Goal: Task Accomplishment & Management: Manage account settings

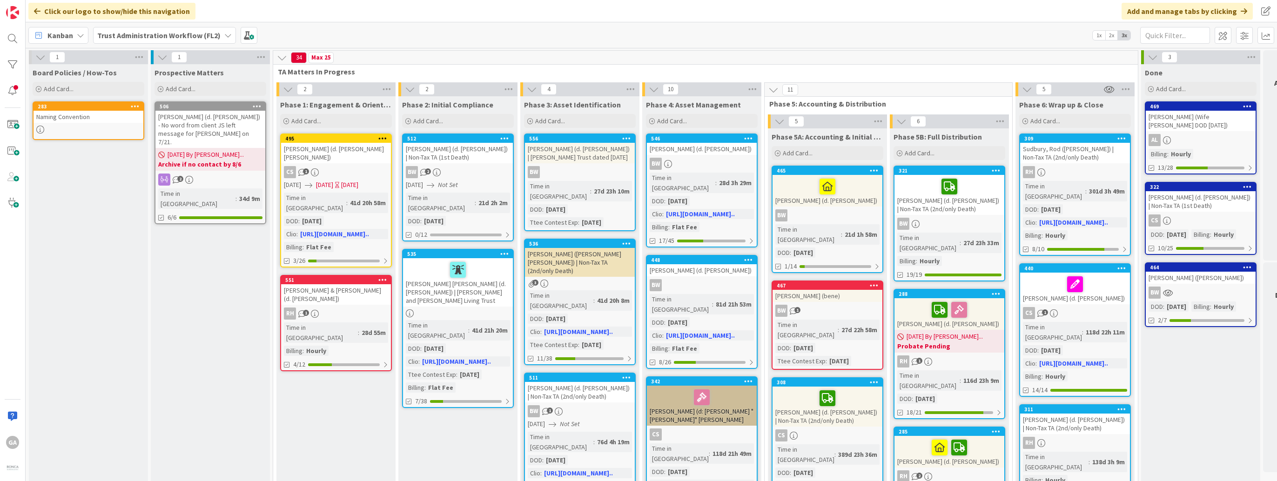
click at [226, 34] on icon at bounding box center [227, 35] width 7 height 7
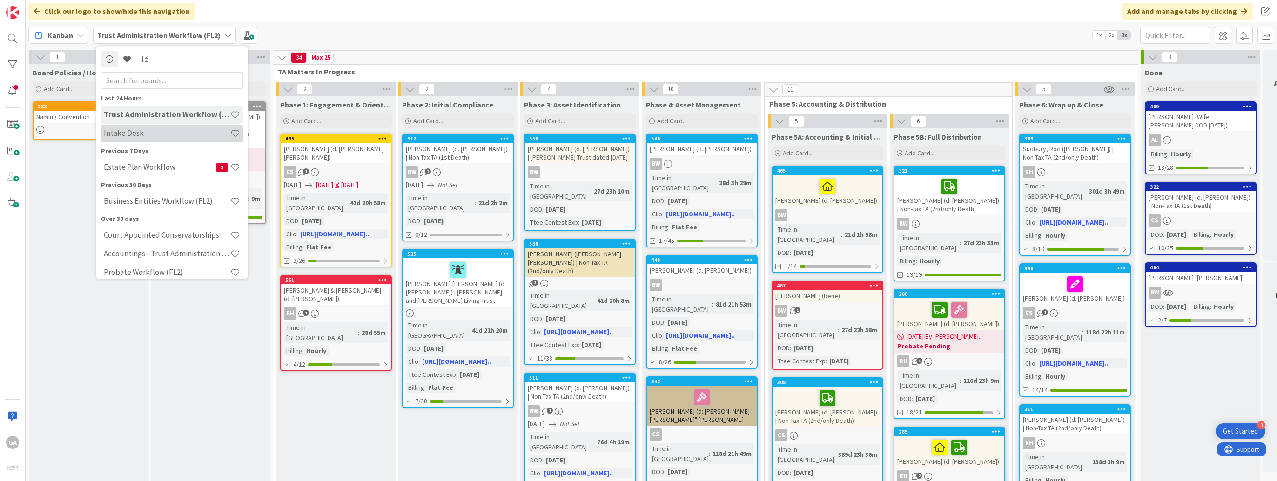
click at [130, 130] on h4 "Intake Desk" at bounding box center [167, 133] width 127 height 9
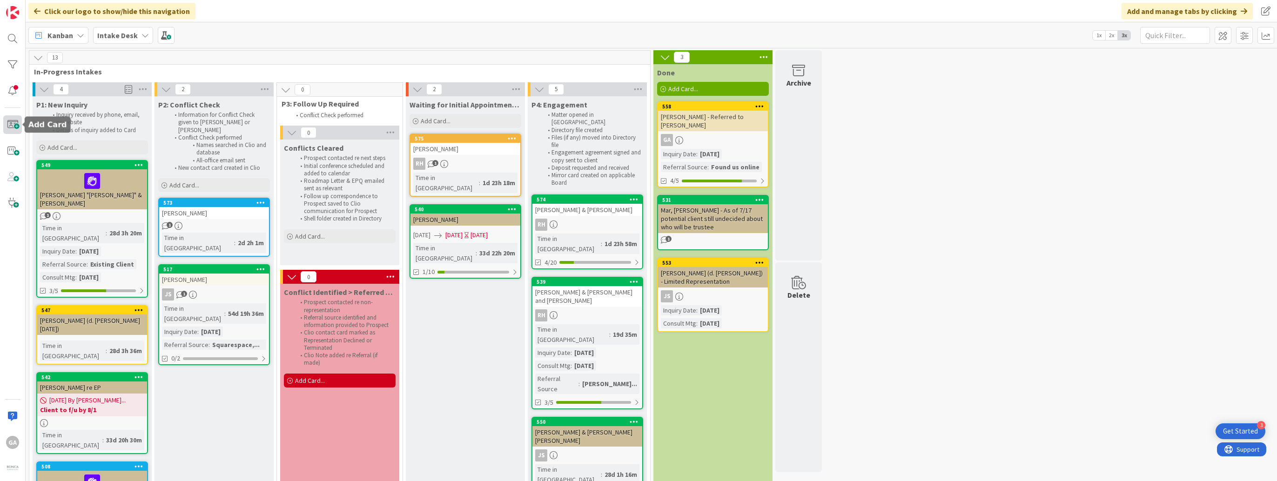
click at [15, 121] on span at bounding box center [12, 124] width 19 height 19
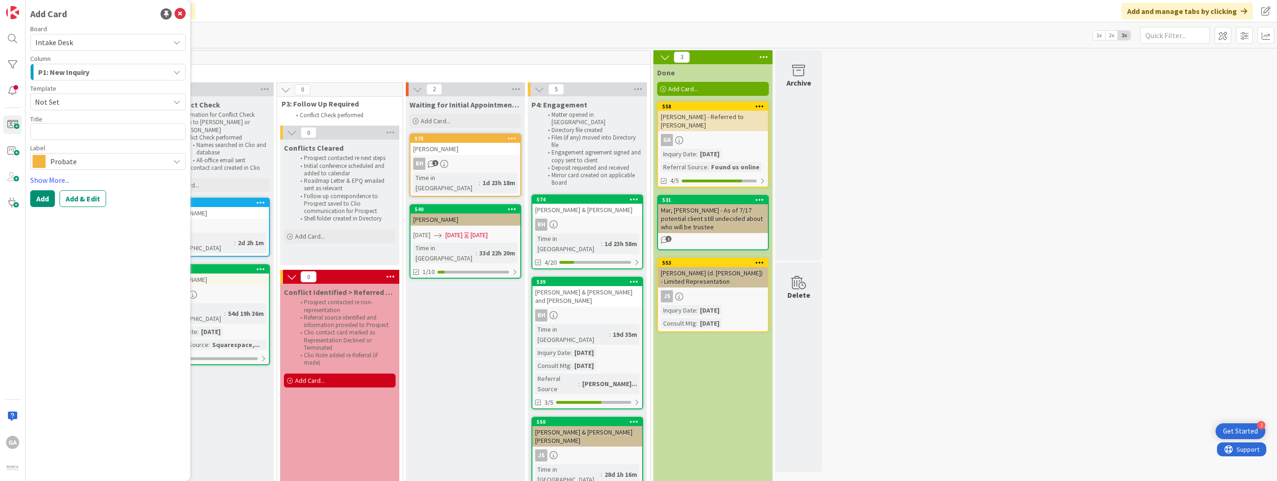
click at [176, 103] on icon at bounding box center [176, 101] width 7 height 7
click at [178, 72] on icon "button" at bounding box center [176, 71] width 7 height 7
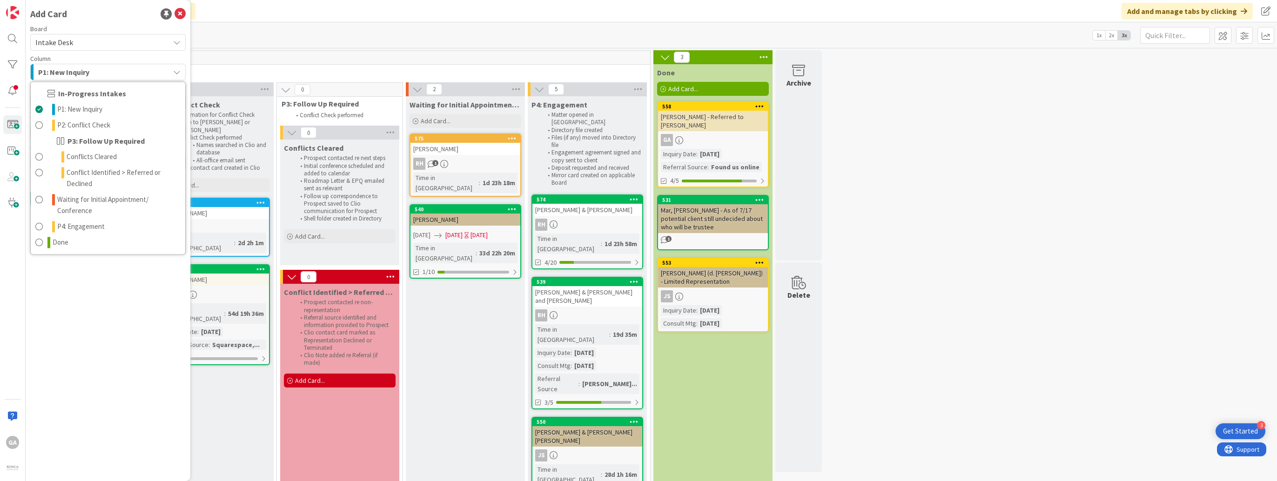
click at [178, 72] on icon "button" at bounding box center [176, 71] width 7 height 7
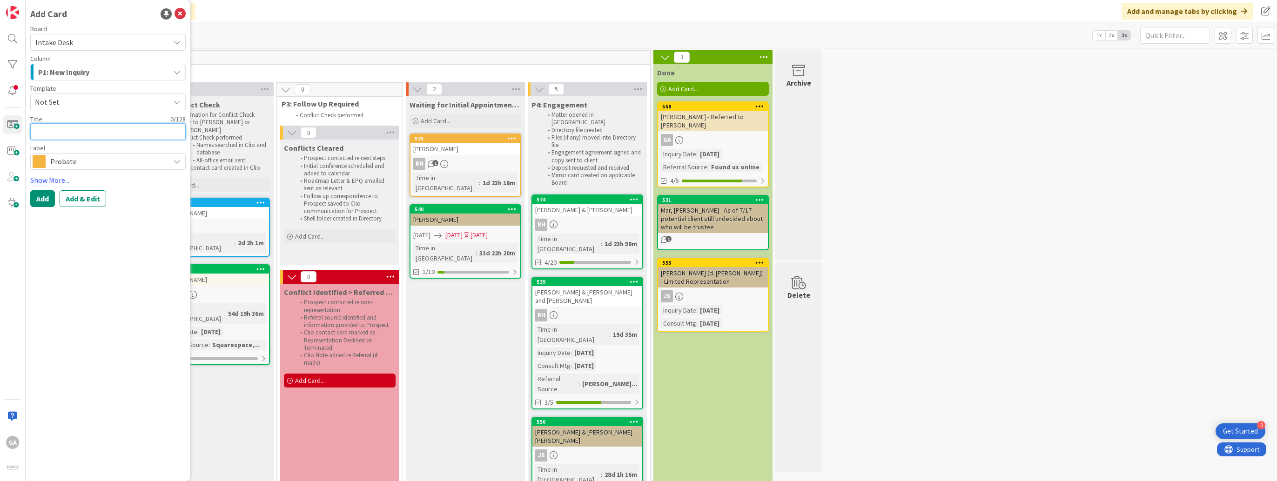
click at [103, 133] on textarea at bounding box center [107, 131] width 155 height 17
type textarea "x"
type textarea "J"
type textarea "x"
type textarea "Je"
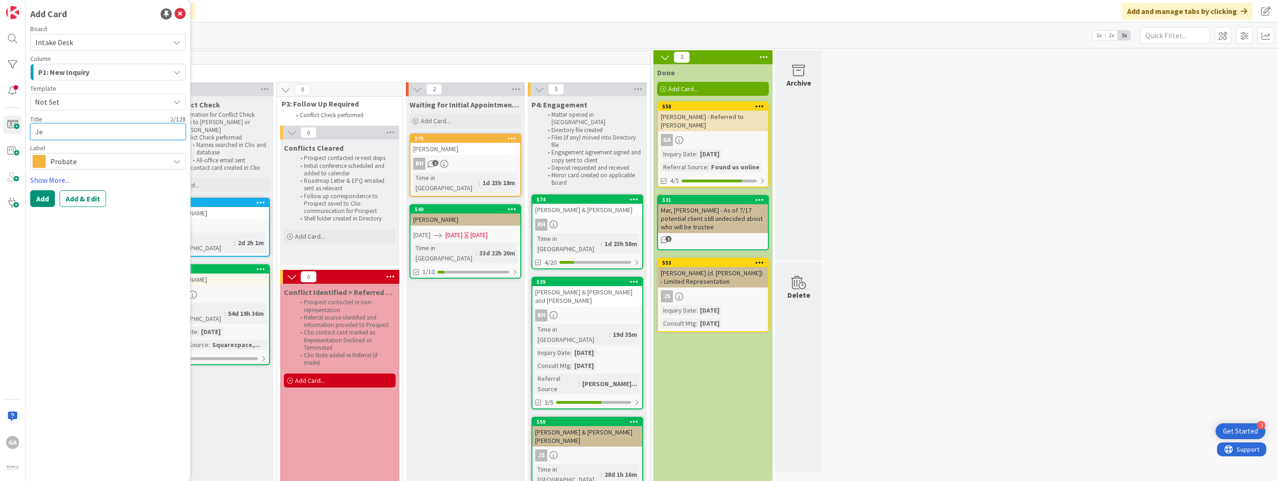
type textarea "x"
type textarea "[PERSON_NAME]"
type textarea "x"
type textarea "Jenk"
type textarea "x"
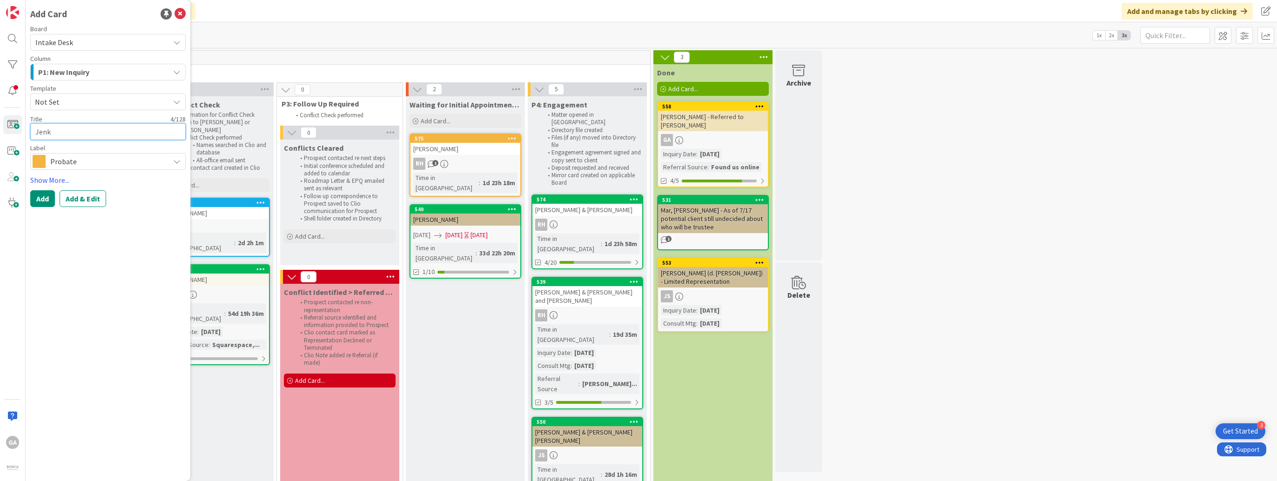
type textarea "Jenki"
type textarea "x"
type textarea "[PERSON_NAME]"
type textarea "x"
type textarea "[PERSON_NAME],"
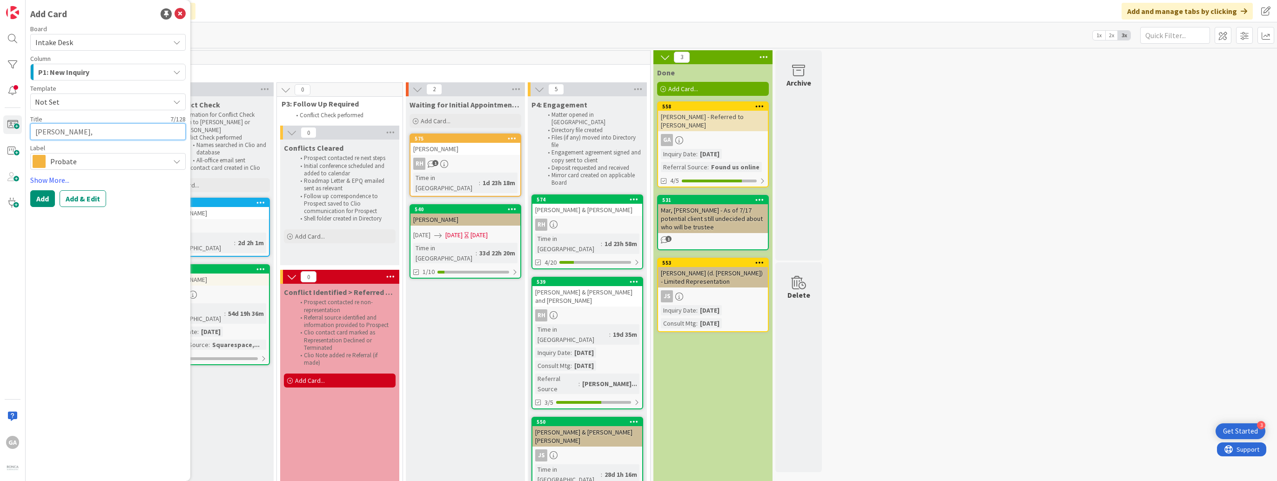
type textarea "x"
type textarea "[PERSON_NAME],"
type textarea "x"
type textarea "[PERSON_NAME], T"
type textarea "x"
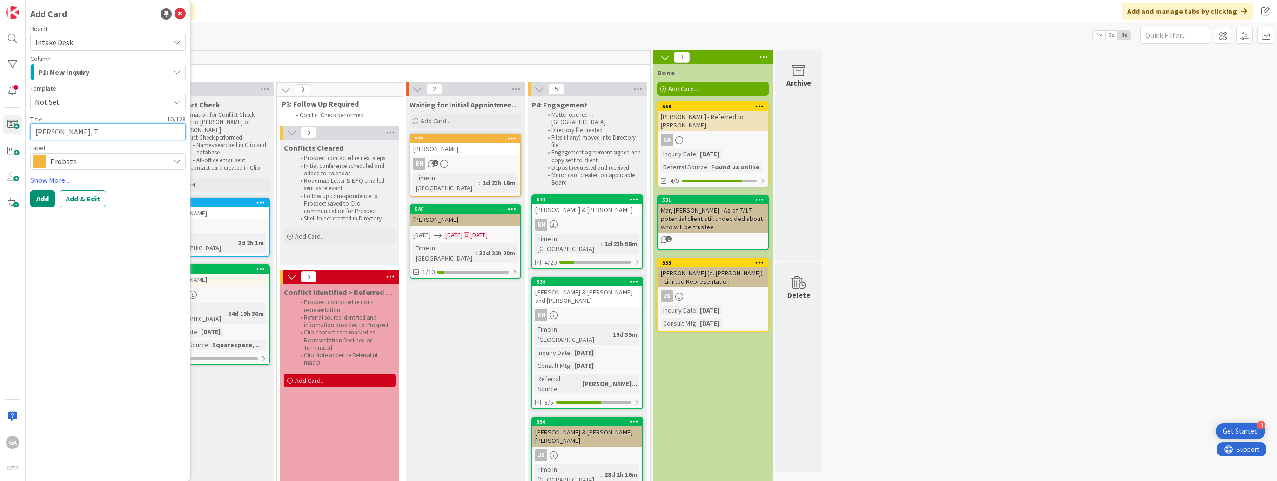
type textarea "[PERSON_NAME]"
type textarea "x"
type textarea "[PERSON_NAME]"
type textarea "x"
type textarea "[PERSON_NAME]"
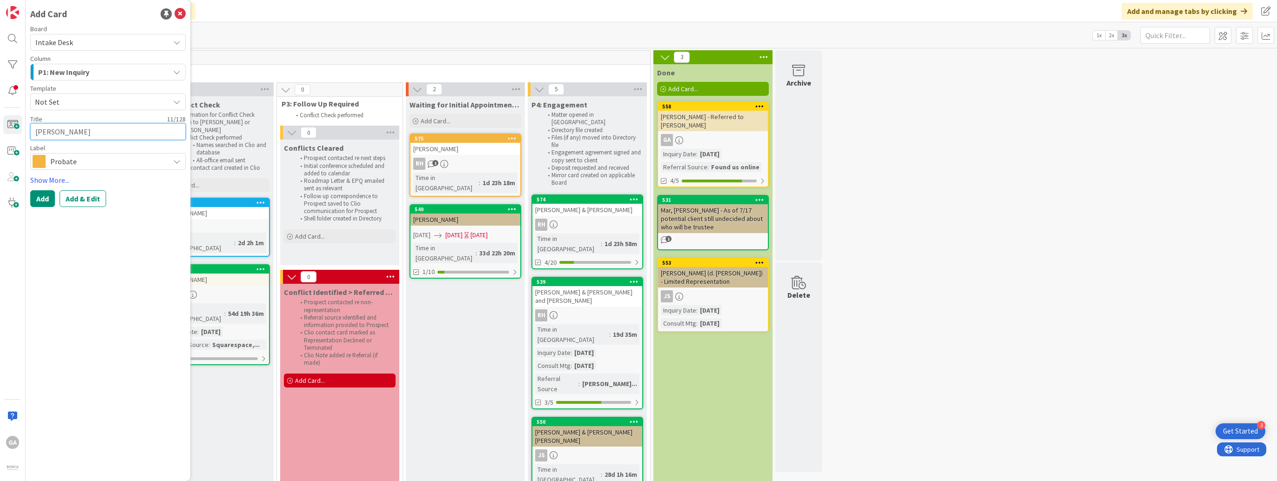
type textarea "x"
type textarea "[PERSON_NAME]"
type textarea "x"
type textarea "[PERSON_NAME]"
type textarea "x"
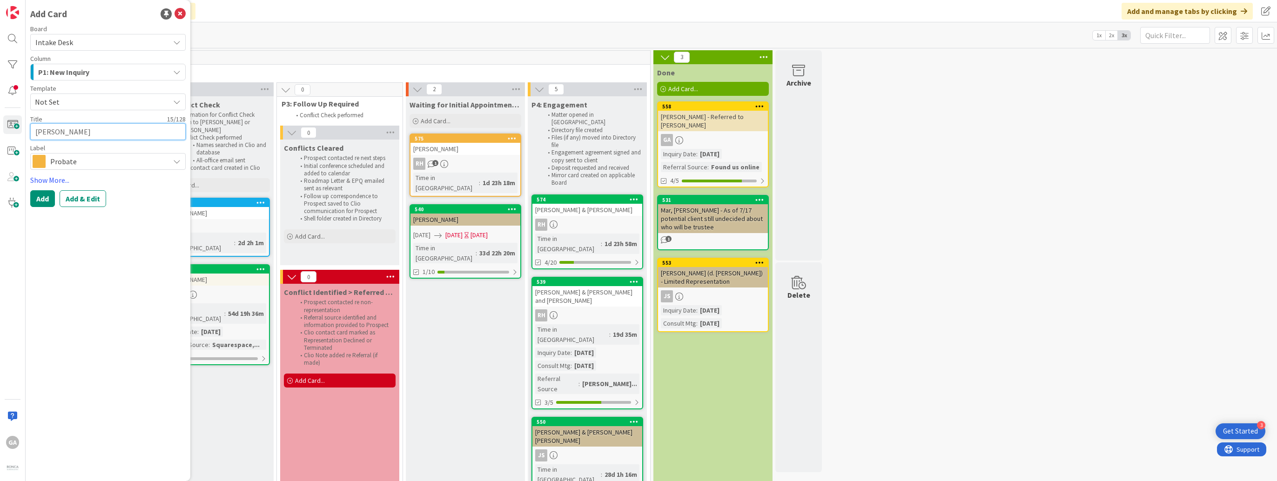
type textarea "[PERSON_NAME] -"
type textarea "x"
type textarea "[PERSON_NAME] -"
type textarea "x"
type textarea "[PERSON_NAME]"
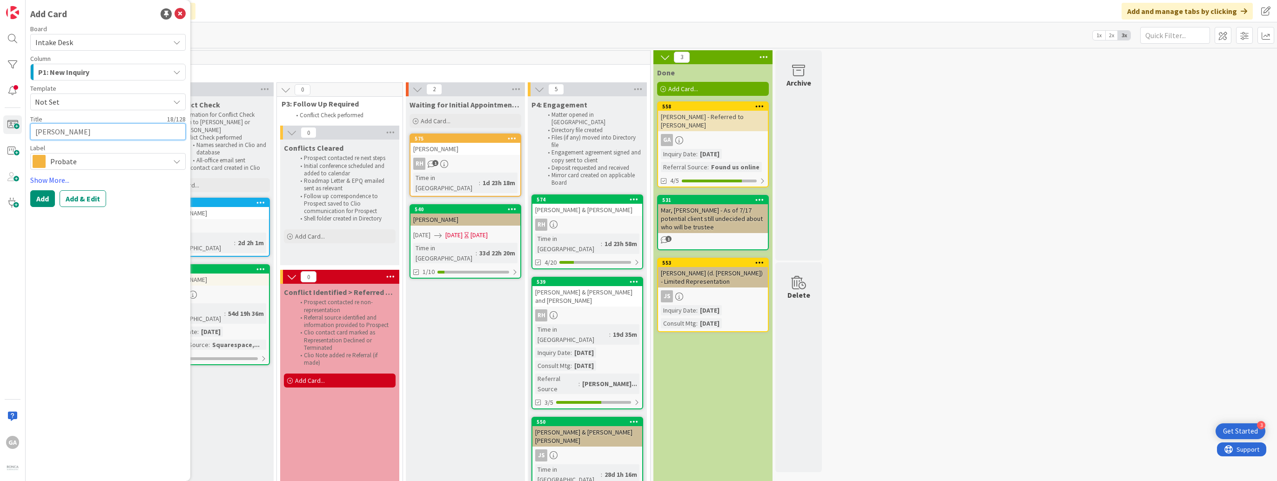
type textarea "x"
type textarea "[PERSON_NAME]"
type textarea "x"
type textarea "[PERSON_NAME] - Est"
type textarea "x"
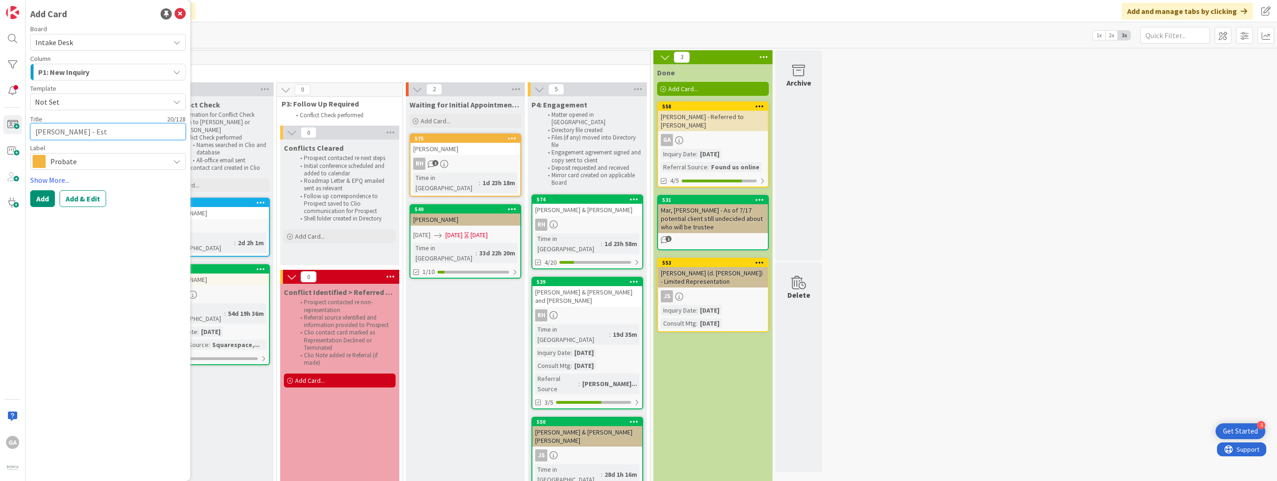
type textarea "[PERSON_NAME]"
type textarea "x"
type textarea "[PERSON_NAME] - Estat"
type textarea "x"
type textarea "[PERSON_NAME] - Estate"
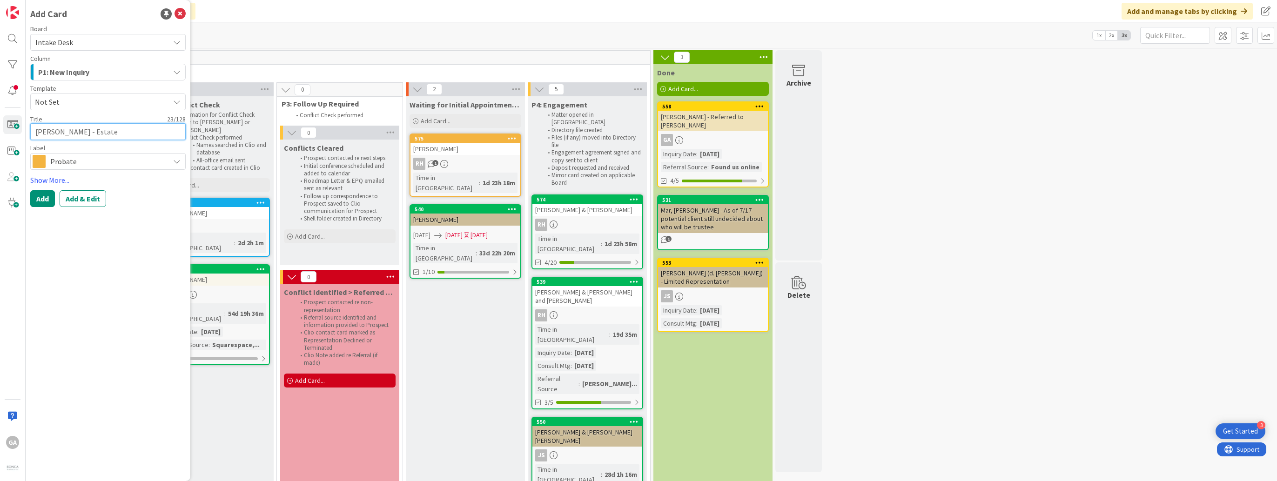
type textarea "x"
type textarea "[PERSON_NAME] - Estate"
type textarea "x"
type textarea "[PERSON_NAME] - Estate of"
type textarea "x"
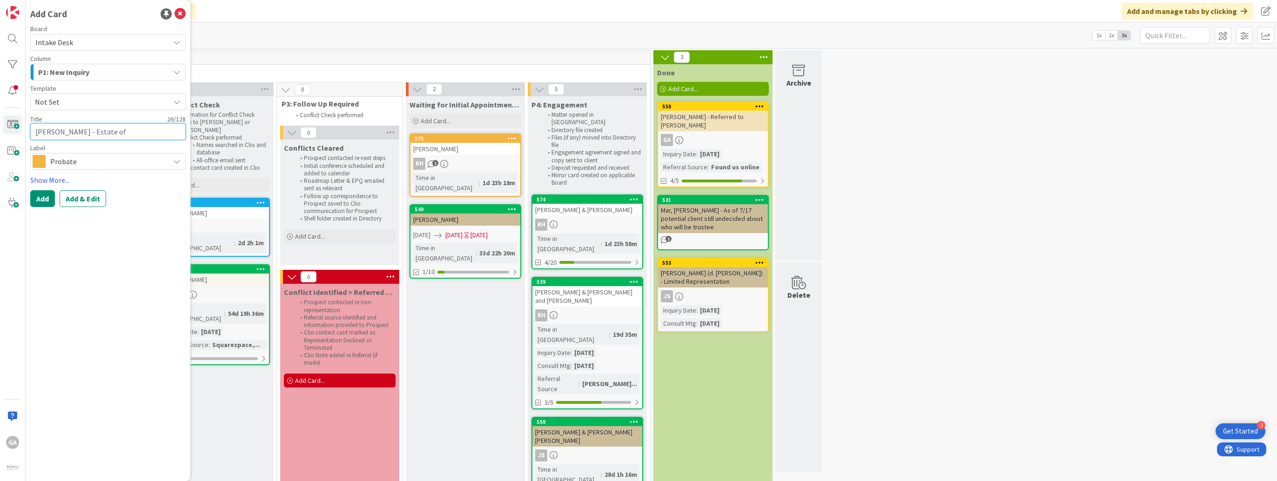
type textarea "[PERSON_NAME] - Estate of"
type textarea "x"
type textarea "[PERSON_NAME] - Estate of G"
type textarea "x"
type textarea "[PERSON_NAME] - Estate of Gr"
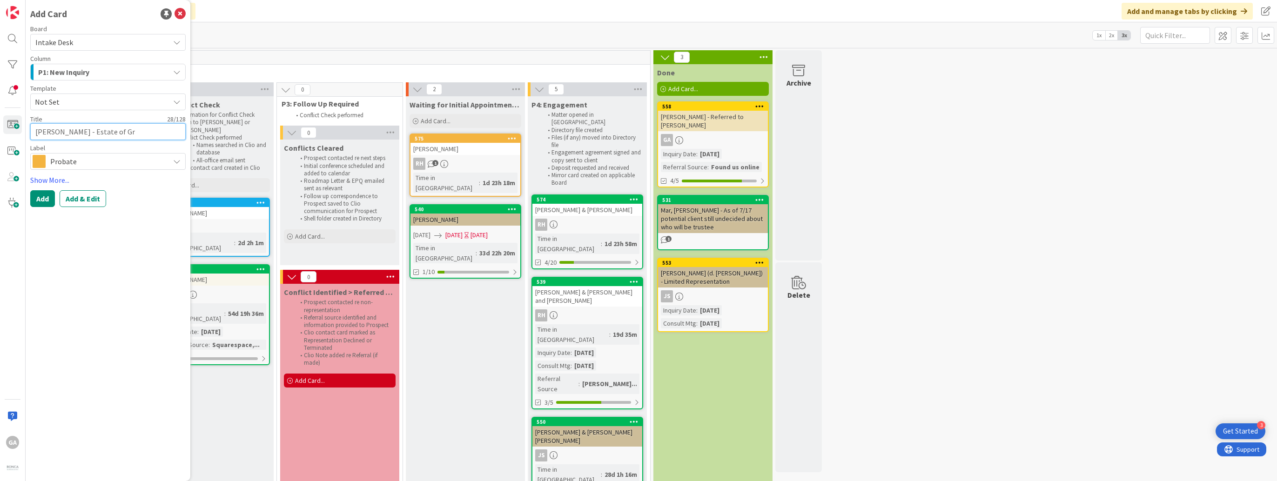
type textarea "x"
type textarea "[PERSON_NAME] - Estate of Gre"
type textarea "x"
type textarea "[PERSON_NAME] - Estate of [PERSON_NAME]"
type textarea "x"
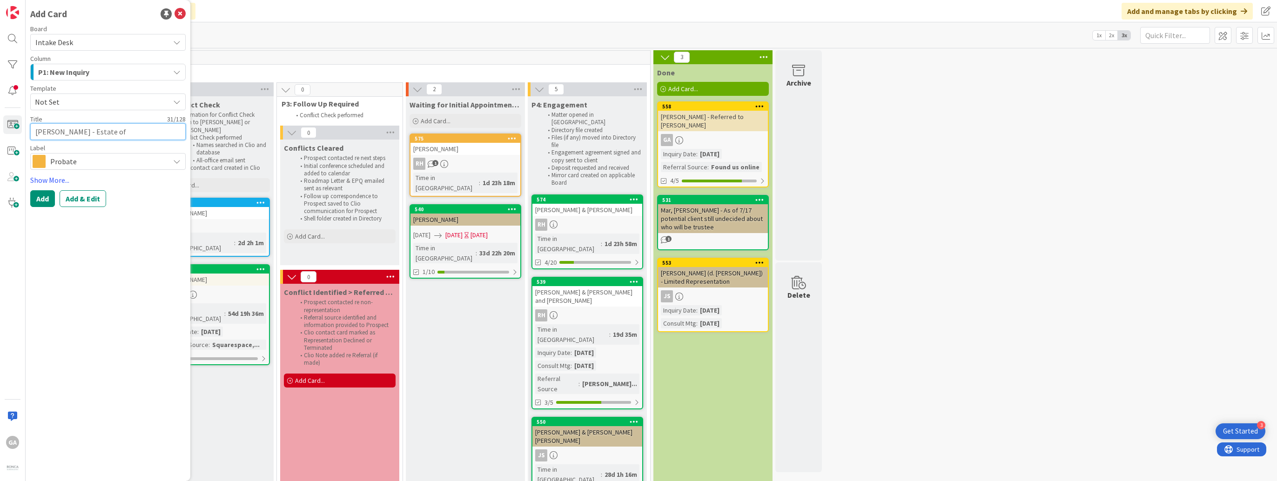
type textarea "[PERSON_NAME] - Estate of [PERSON_NAME]"
type textarea "x"
type textarea "[PERSON_NAME] - Estate of [PERSON_NAME]"
type textarea "x"
type textarea "[PERSON_NAME] - Estate of [PERSON_NAME]"
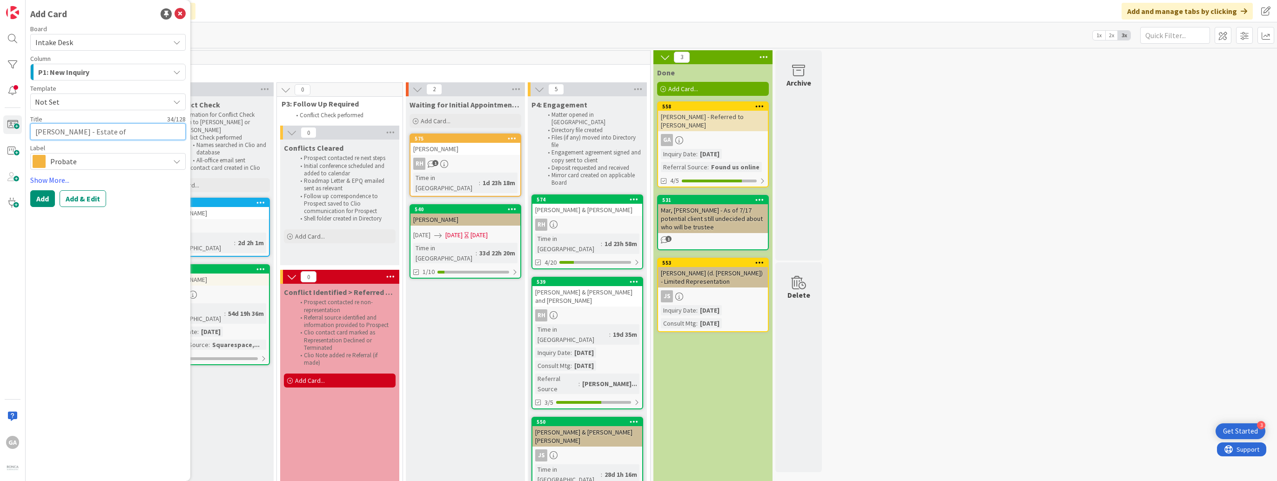
type textarea "x"
type textarea "[PERSON_NAME] - Estate of [PERSON_NAME]"
type textarea "x"
type textarea "[PERSON_NAME] - Estate of [PERSON_NAME]"
type textarea "x"
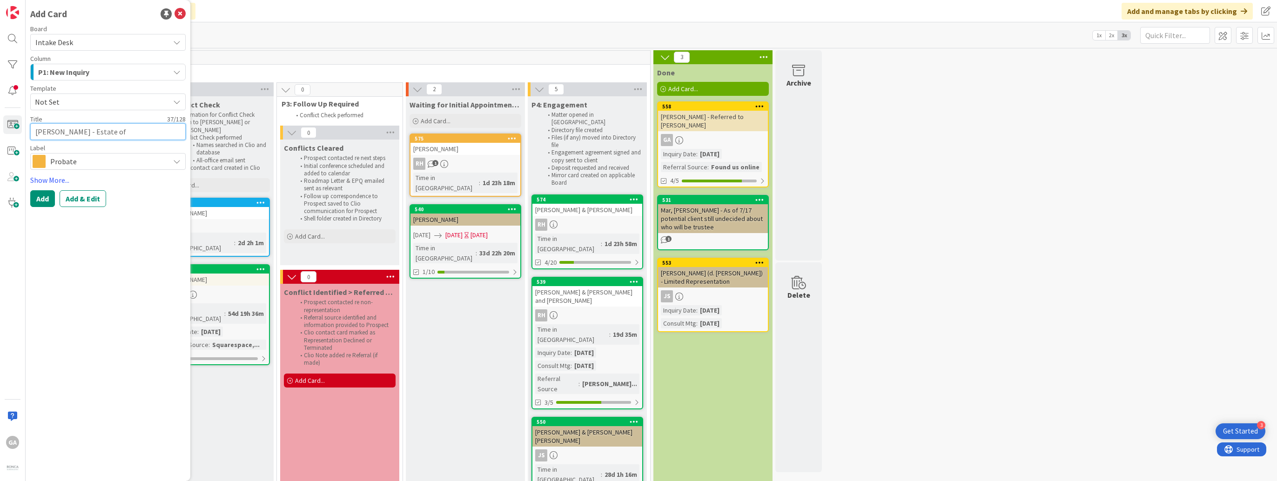
type textarea "[PERSON_NAME] - Estate of [PERSON_NAME]"
type textarea "x"
type textarea "[PERSON_NAME] - Estate of [PERSON_NAME]"
type textarea "x"
type textarea "[PERSON_NAME] - Estate of [PERSON_NAME]"
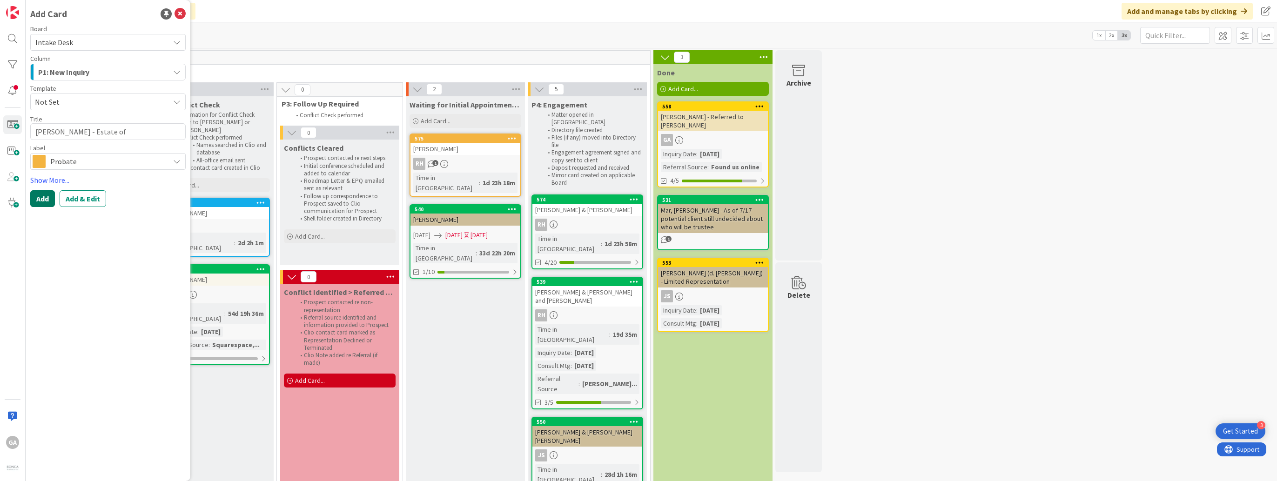
click at [39, 197] on button "Add" at bounding box center [42, 198] width 25 height 17
click at [40, 198] on button "Add" at bounding box center [42, 198] width 25 height 17
click at [186, 14] on div "Add Card Board Intake Desk Column P1: New Inquiry In-Progress Intakes P1: New I…" at bounding box center [108, 240] width 165 height 481
click at [180, 14] on icon at bounding box center [180, 13] width 11 height 11
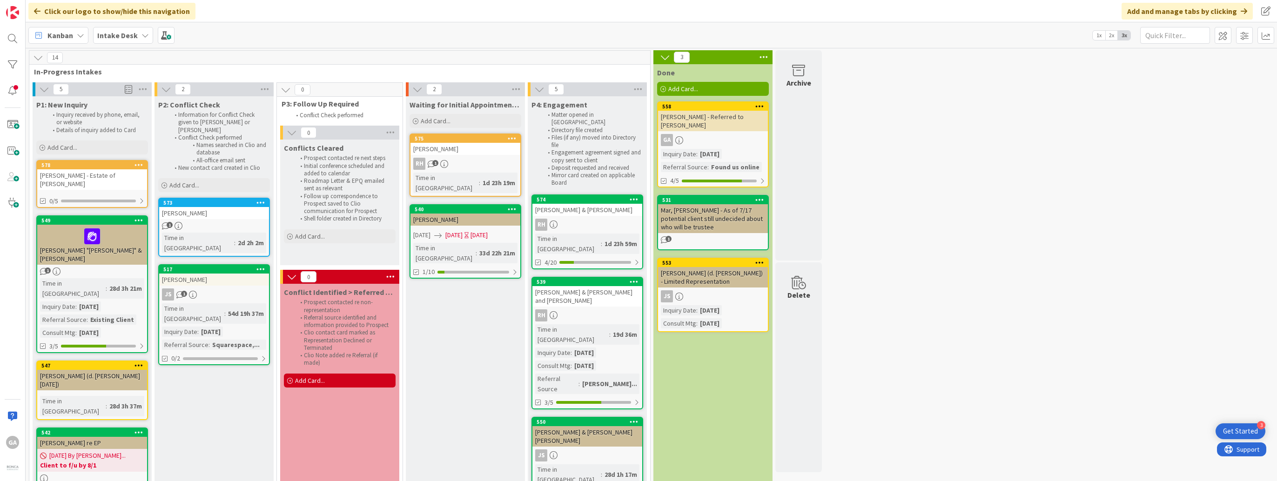
click at [91, 175] on div "[PERSON_NAME] - Estate of [PERSON_NAME]" at bounding box center [92, 179] width 110 height 20
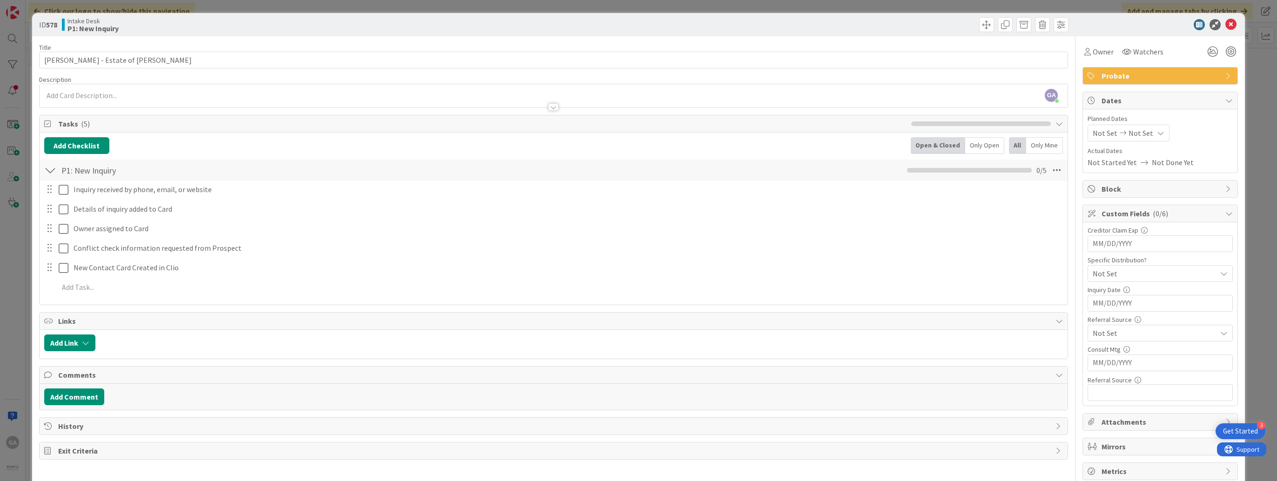
click at [1104, 252] on input "MM/DD/YYYY" at bounding box center [1160, 244] width 135 height 16
click at [1117, 411] on td "18" at bounding box center [1126, 414] width 18 height 18
type input "[DATE]"
click at [1221, 334] on icon at bounding box center [1224, 333] width 7 height 7
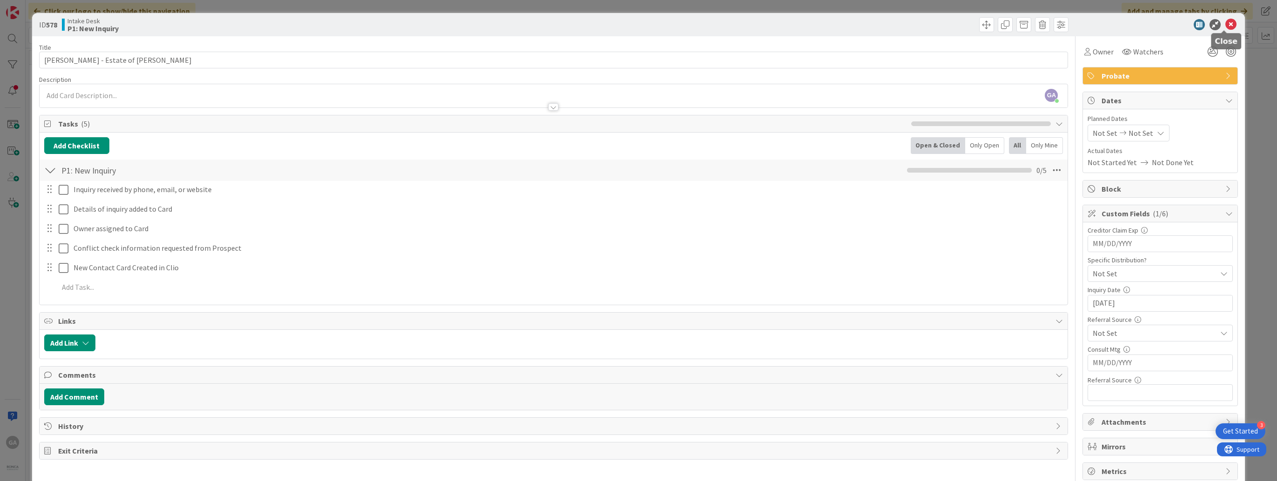
click at [1227, 25] on icon at bounding box center [1231, 24] width 11 height 11
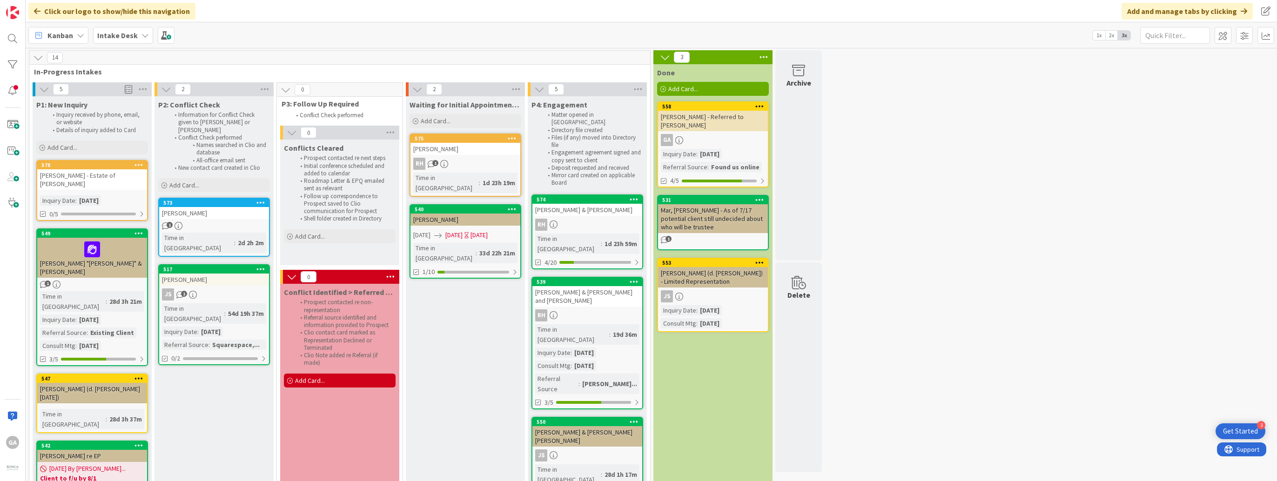
drag, startPoint x: 94, startPoint y: 177, endPoint x: 70, endPoint y: 180, distance: 24.0
click at [70, 180] on div "[PERSON_NAME] - Estate of [PERSON_NAME]" at bounding box center [92, 179] width 110 height 20
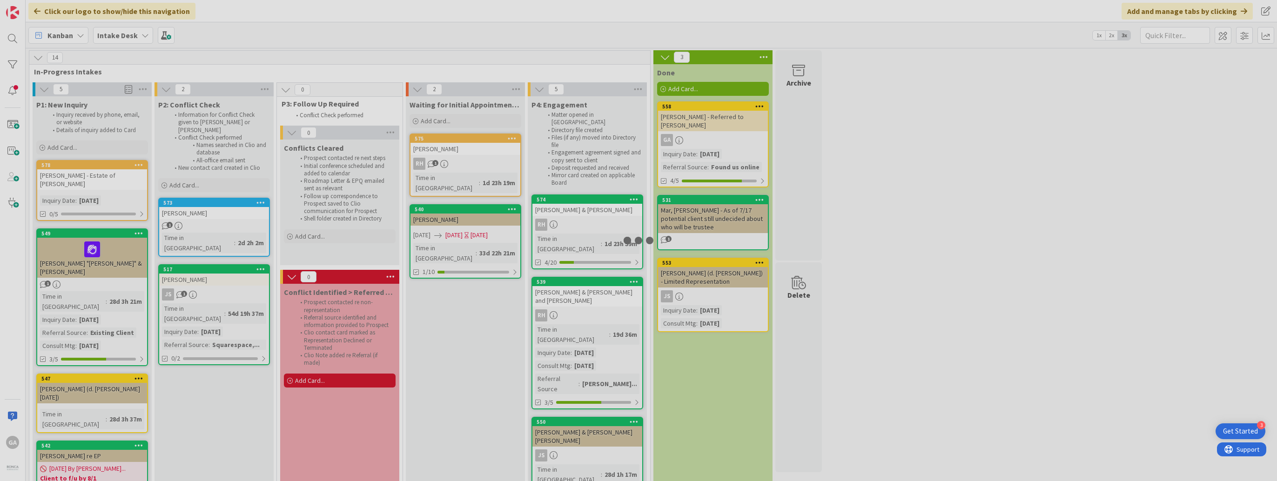
click at [70, 180] on div at bounding box center [638, 240] width 1277 height 481
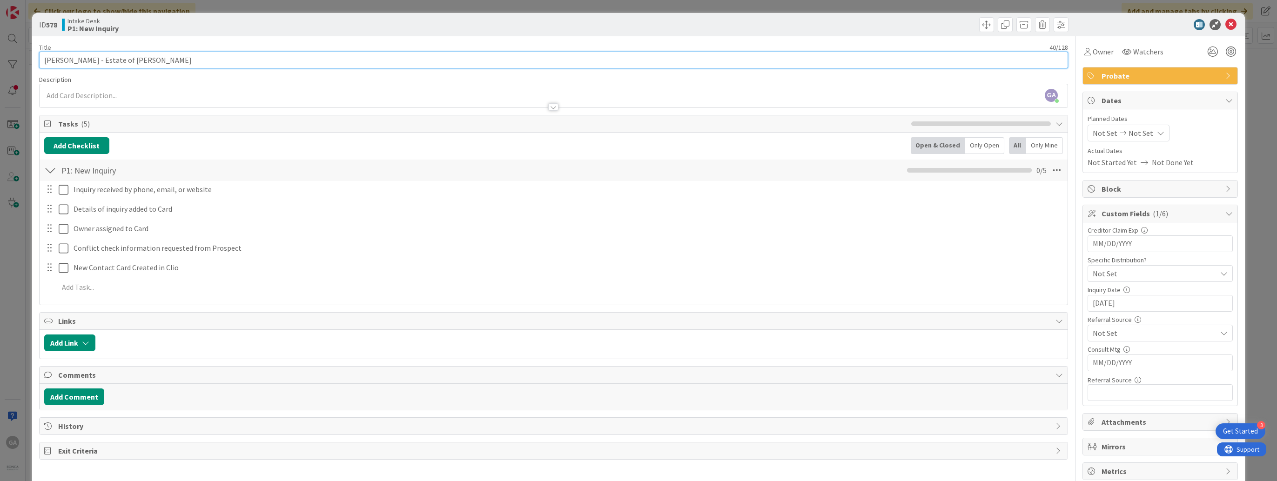
click at [89, 61] on input "[PERSON_NAME] - Estate of [PERSON_NAME]" at bounding box center [554, 60] width 1030 height 17
type input "[PERSON_NAME] (d. [PERSON_NAME] [DATE])"
click at [1226, 27] on icon at bounding box center [1231, 24] width 11 height 11
